Goal: Transaction & Acquisition: Purchase product/service

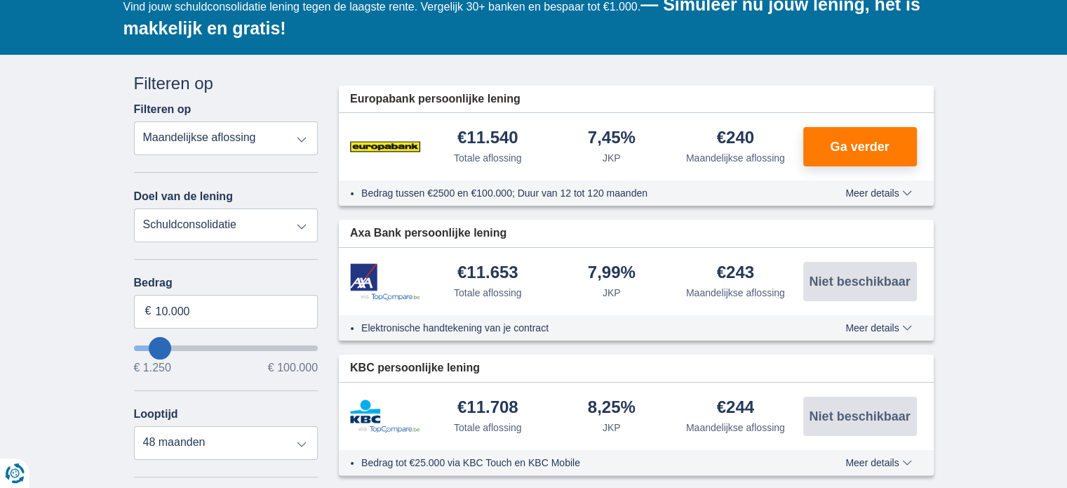
scroll to position [211, 0]
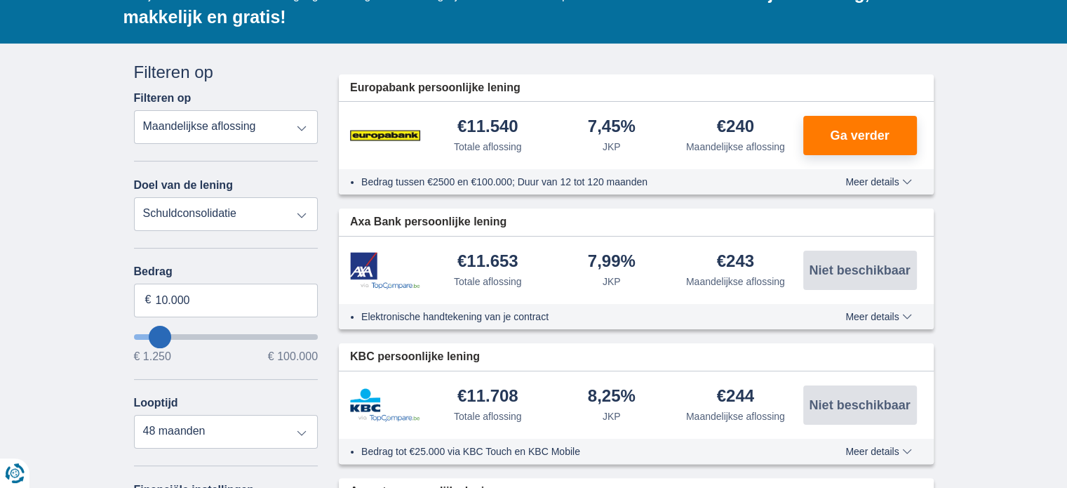
click at [300, 213] on select "Persoonlijke lening Auto Moto / fiets Mobilhome / caravan Renovatie Energie Sch…" at bounding box center [226, 214] width 185 height 34
click at [134, 197] on select "Persoonlijke lening Auto Moto / fiets Mobilhome / caravan Renovatie Energie Sch…" at bounding box center [226, 214] width 185 height 34
drag, startPoint x: 165, startPoint y: 297, endPoint x: 152, endPoint y: 298, distance: 12.6
click at [152, 298] on input "10.000" at bounding box center [226, 300] width 185 height 34
type input "30.000"
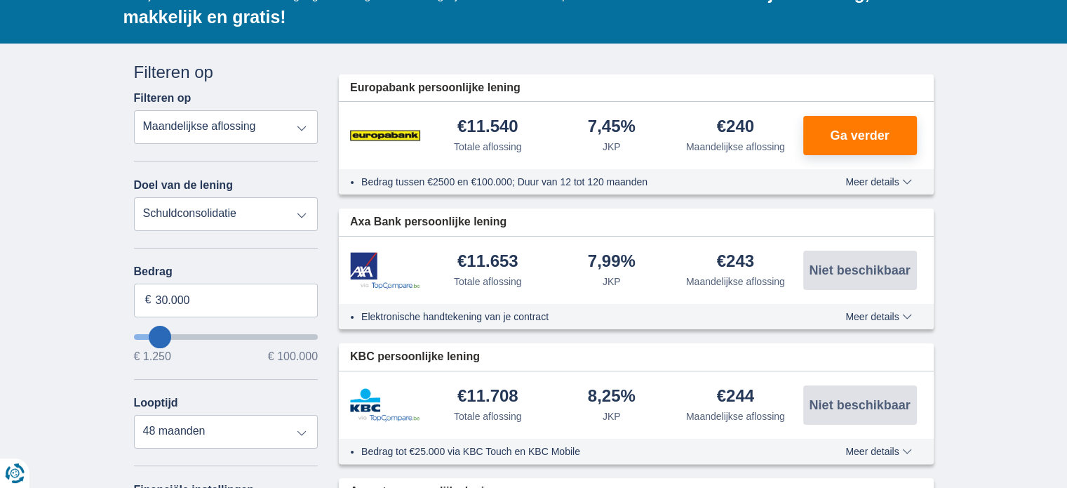
type input "30250"
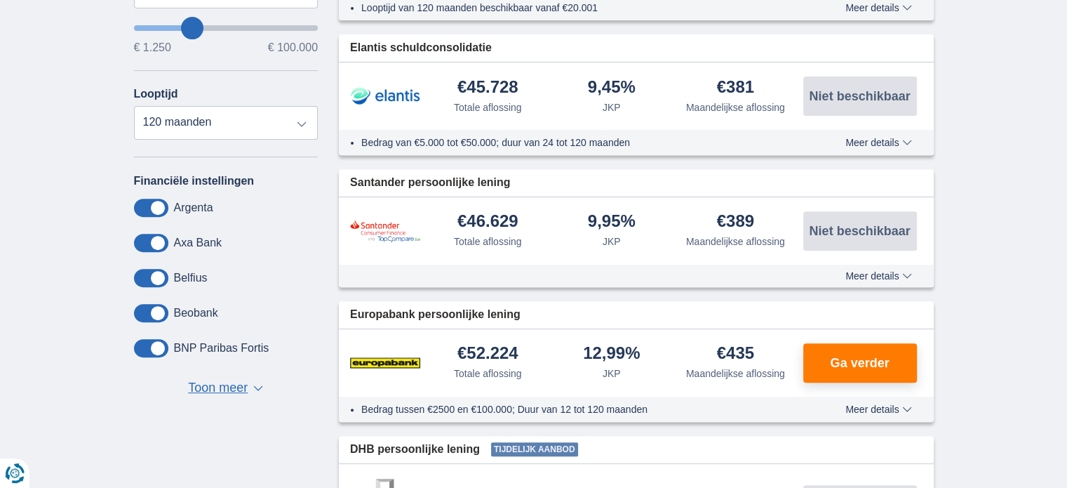
scroll to position [561, 0]
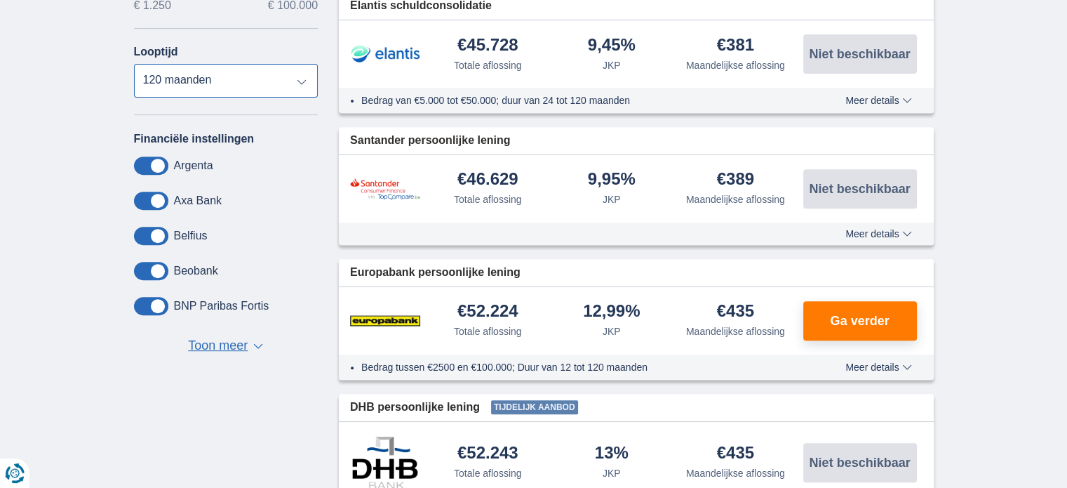
click at [305, 84] on select "12 maanden 18 maanden 24 maanden 30 maanden 36 maanden 42 maanden 48 maanden 60…" at bounding box center [226, 81] width 185 height 34
click at [134, 64] on select "12 maanden 18 maanden 24 maanden 30 maanden 36 maanden 42 maanden 48 maanden 60…" at bounding box center [226, 81] width 185 height 34
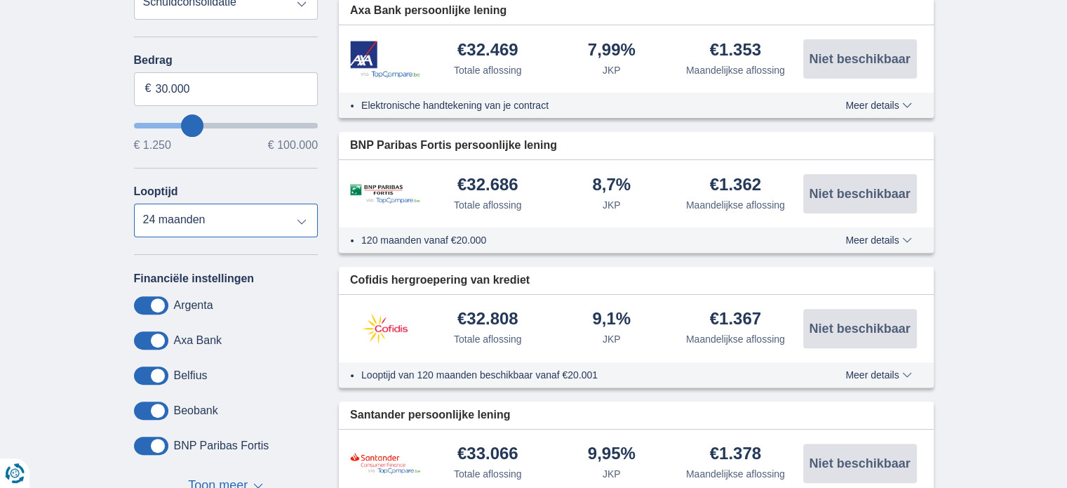
scroll to position [421, 0]
click at [300, 215] on select "12 maanden 18 maanden 24 maanden 30 maanden 36 maanden 42 maanden 48 maanden 60…" at bounding box center [226, 221] width 185 height 34
select select "36"
click at [134, 204] on select "12 maanden 18 maanden 24 maanden 30 maanden 36 maanden 42 maanden 48 maanden 60…" at bounding box center [226, 221] width 185 height 34
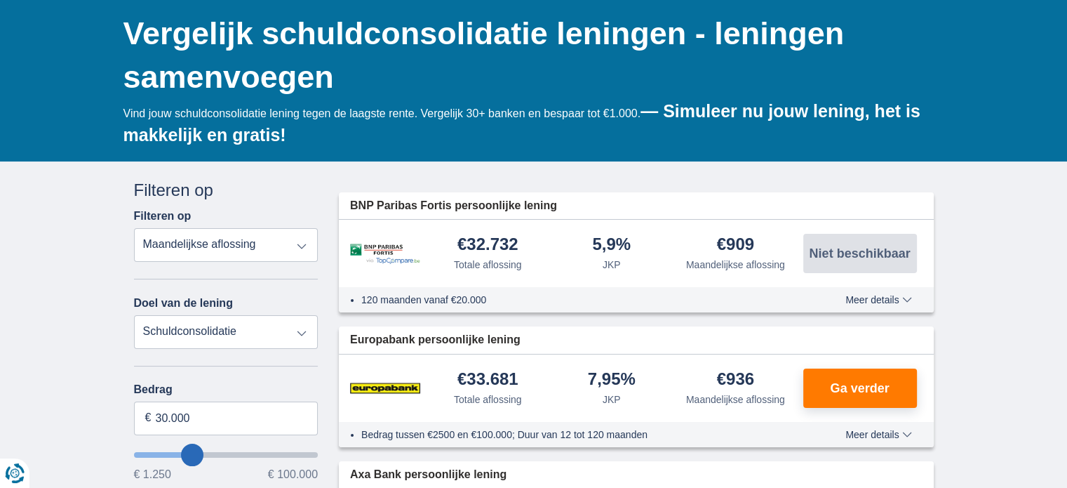
scroll to position [0, 0]
